Goal: Task Accomplishment & Management: Manage account settings

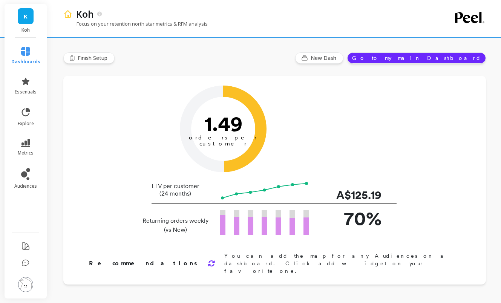
scroll to position [4, 0]
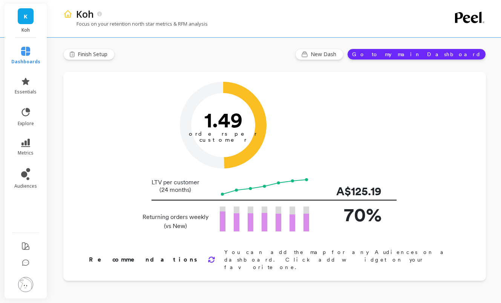
click at [28, 290] on img at bounding box center [25, 284] width 15 height 15
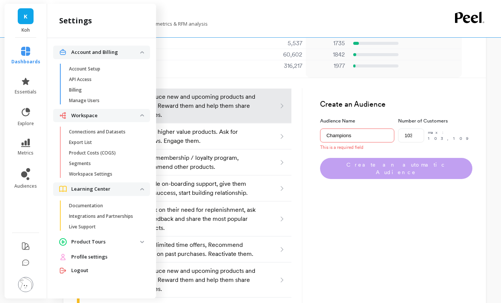
scroll to position [705, 0]
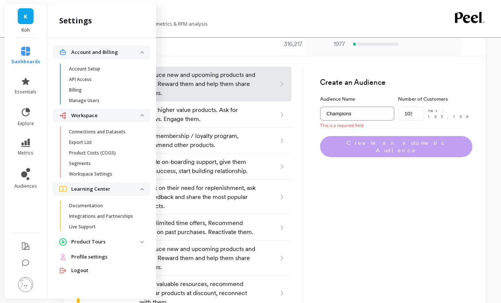
click at [84, 257] on span "Profile settings" at bounding box center [89, 257] width 36 height 8
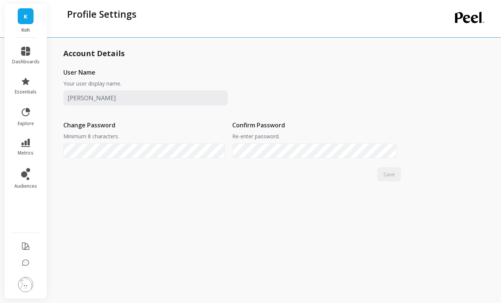
click at [32, 17] on link "K" at bounding box center [26, 16] width 16 height 16
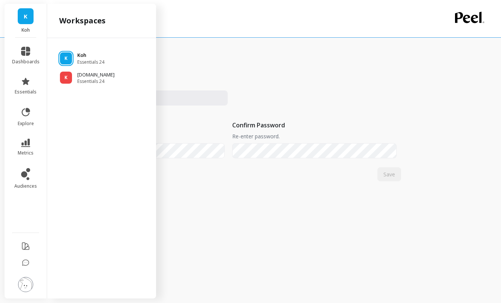
click at [84, 54] on p "Koh" at bounding box center [90, 56] width 27 height 8
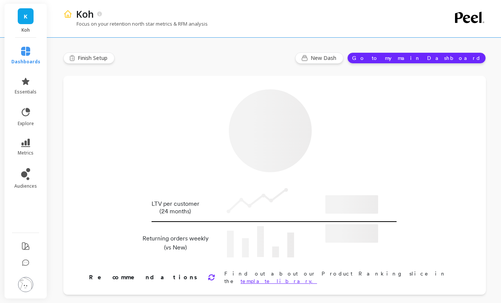
type input "Champions"
type input "103241"
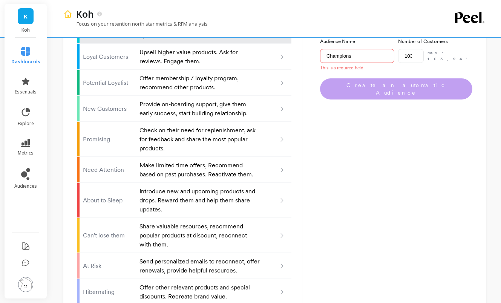
scroll to position [754, 0]
click at [27, 287] on img at bounding box center [25, 284] width 15 height 15
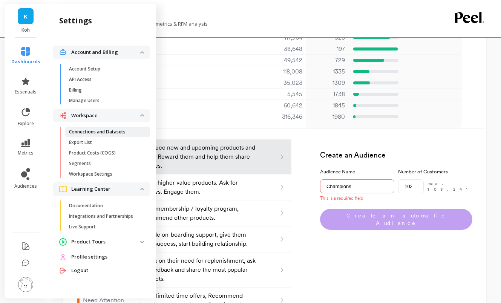
scroll to position [532, 0]
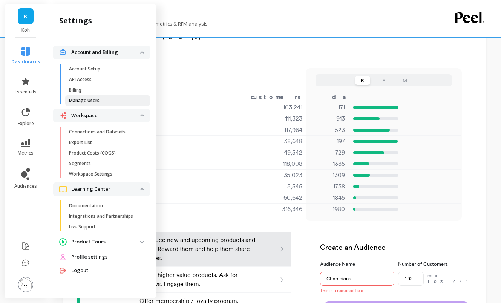
click at [90, 100] on p "Manage Users" at bounding box center [84, 101] width 31 height 6
